Goal: Information Seeking & Learning: Understand process/instructions

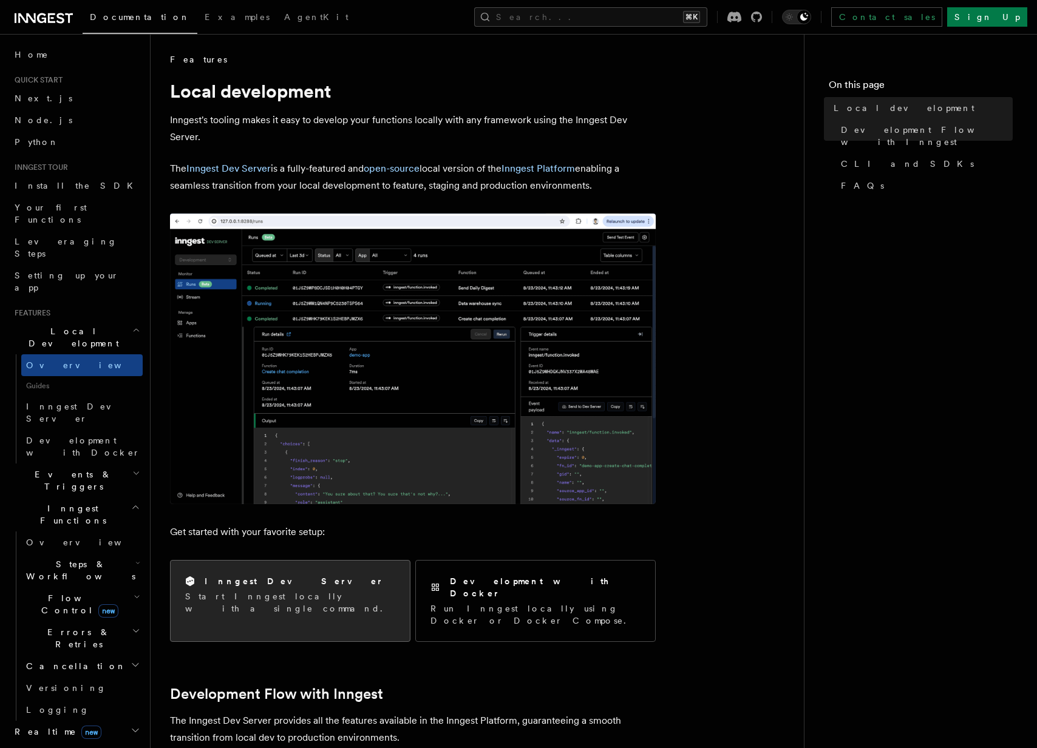
scroll to position [71, 0]
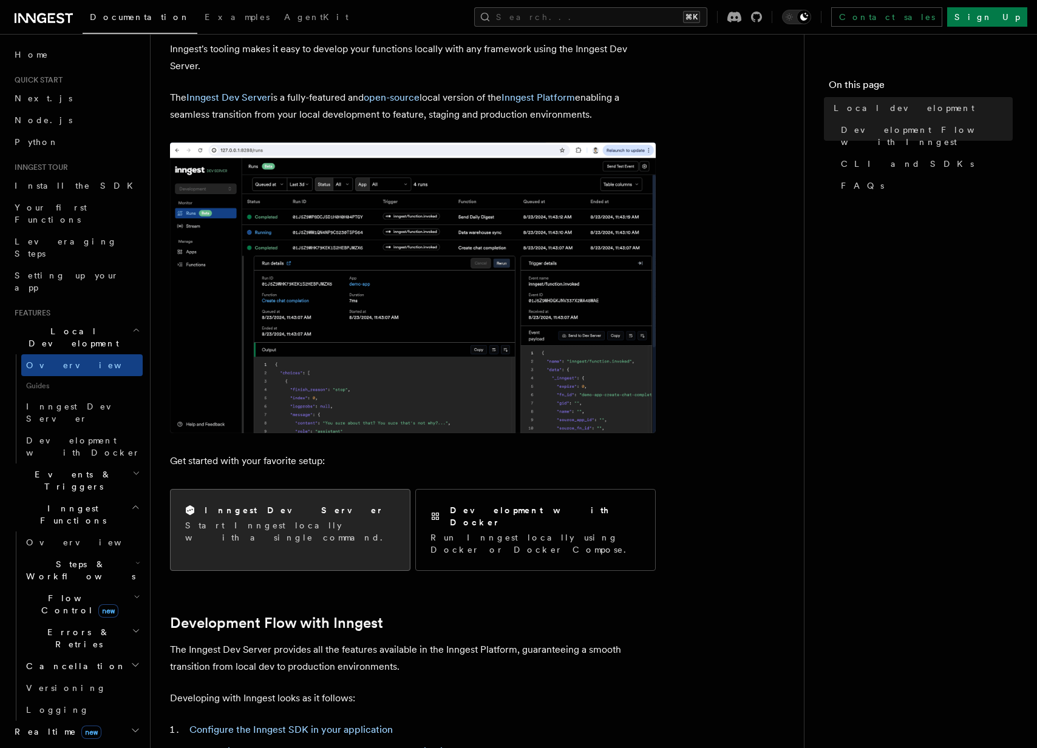
click at [253, 510] on h2 "Inngest Dev Server" at bounding box center [294, 510] width 179 height 12
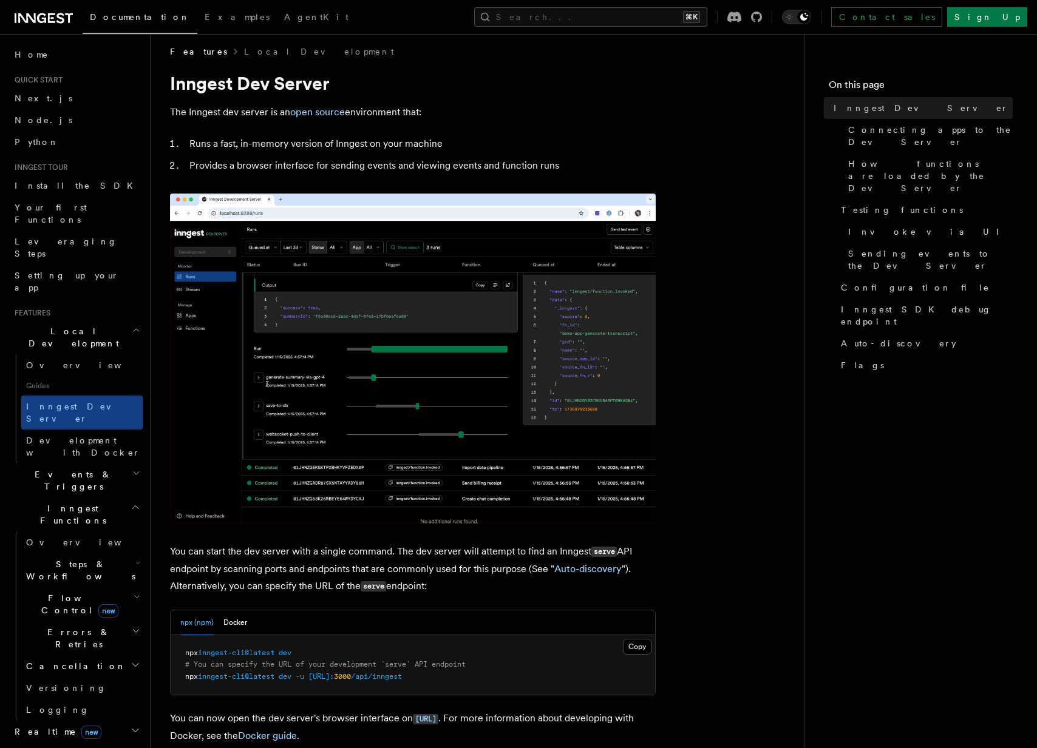
scroll to position [222, 0]
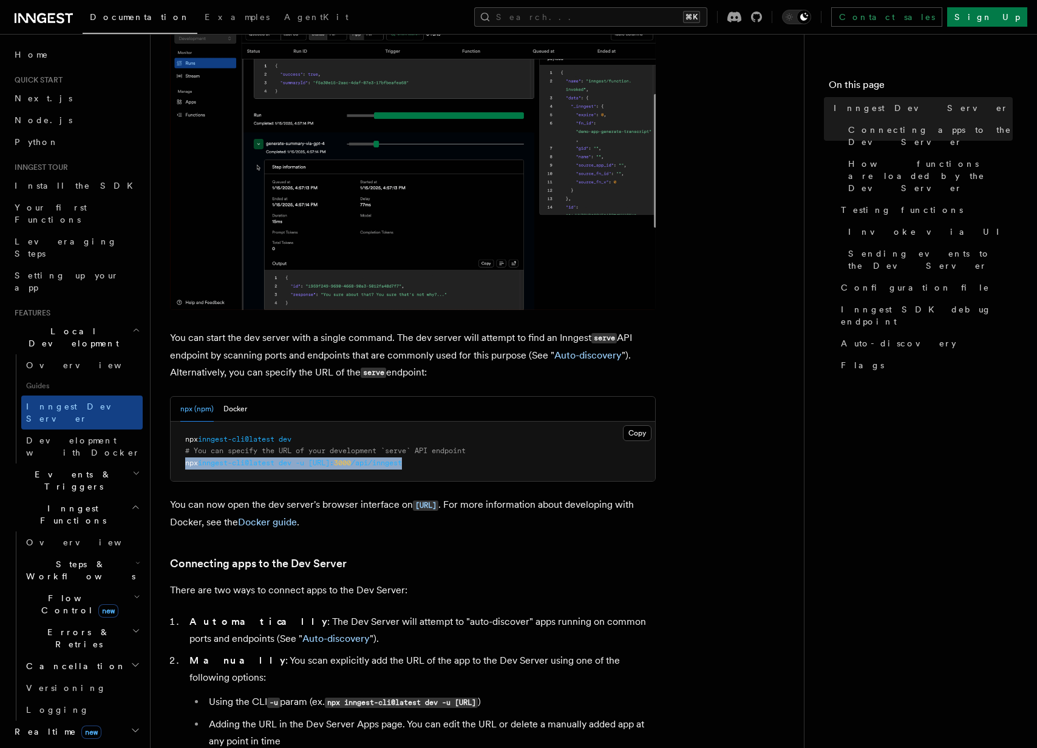
drag, startPoint x: 187, startPoint y: 465, endPoint x: 465, endPoint y: 462, distance: 278.6
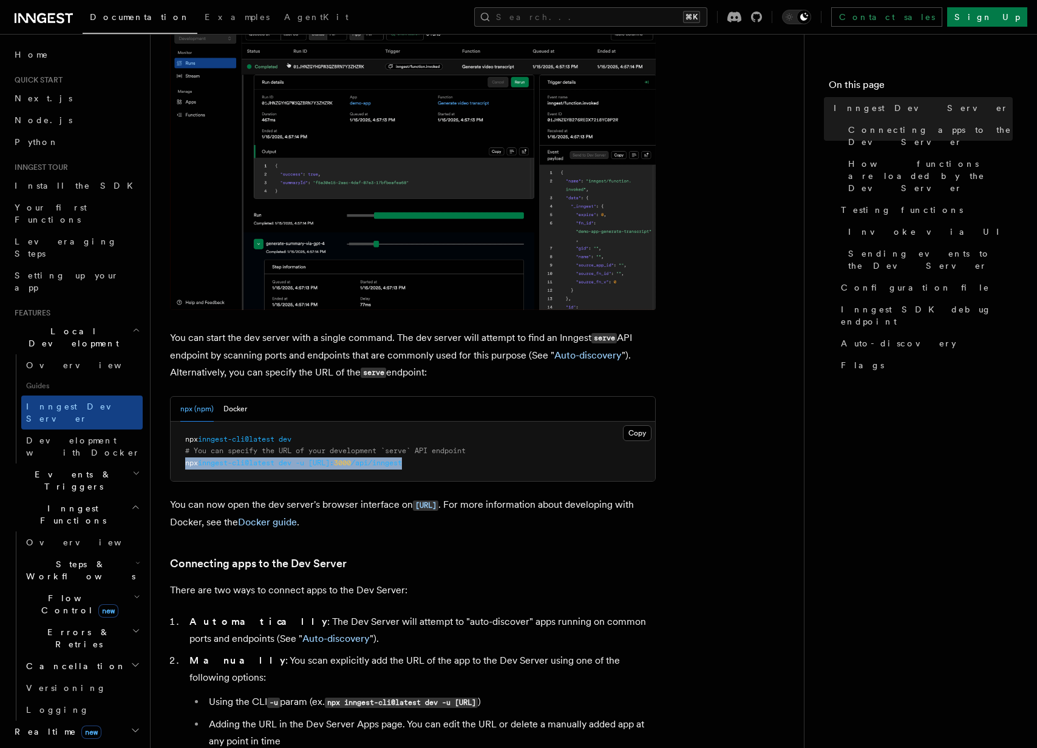
click at [465, 462] on pre "npx inngest-cli@latest dev # You can specify the URL of your development `serve…" at bounding box center [413, 452] width 484 height 60
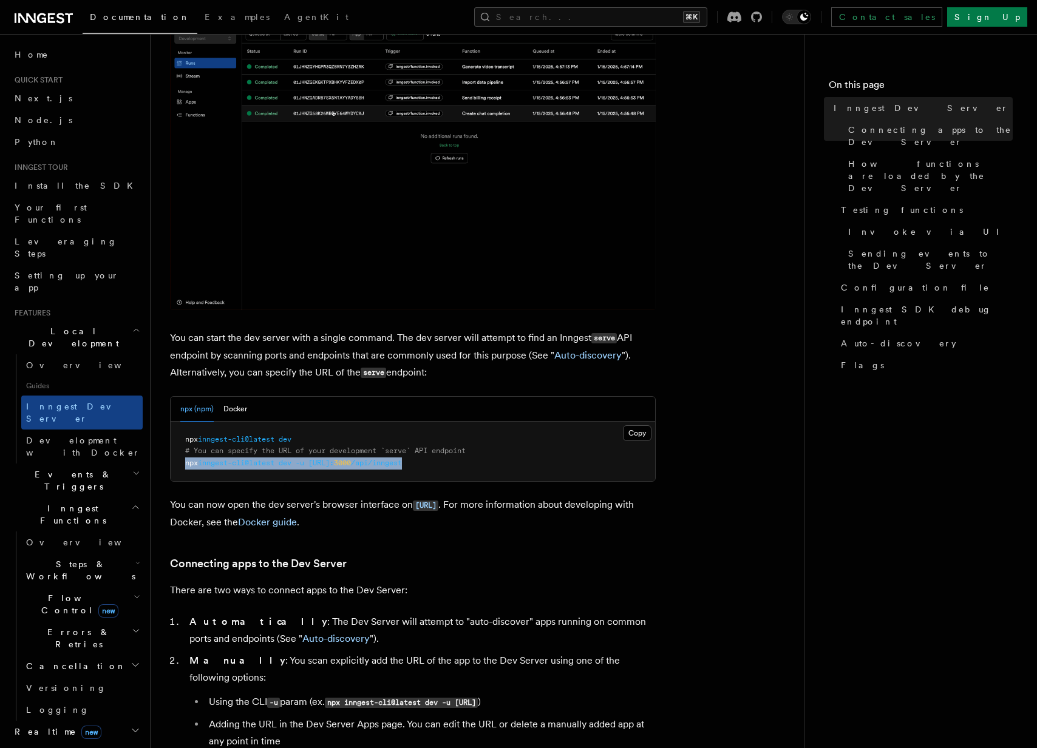
copy span "npx inngest-cli@latest dev -u http://localhost: 3000 /api/inngest"
